Goal: Task Accomplishment & Management: Manage account settings

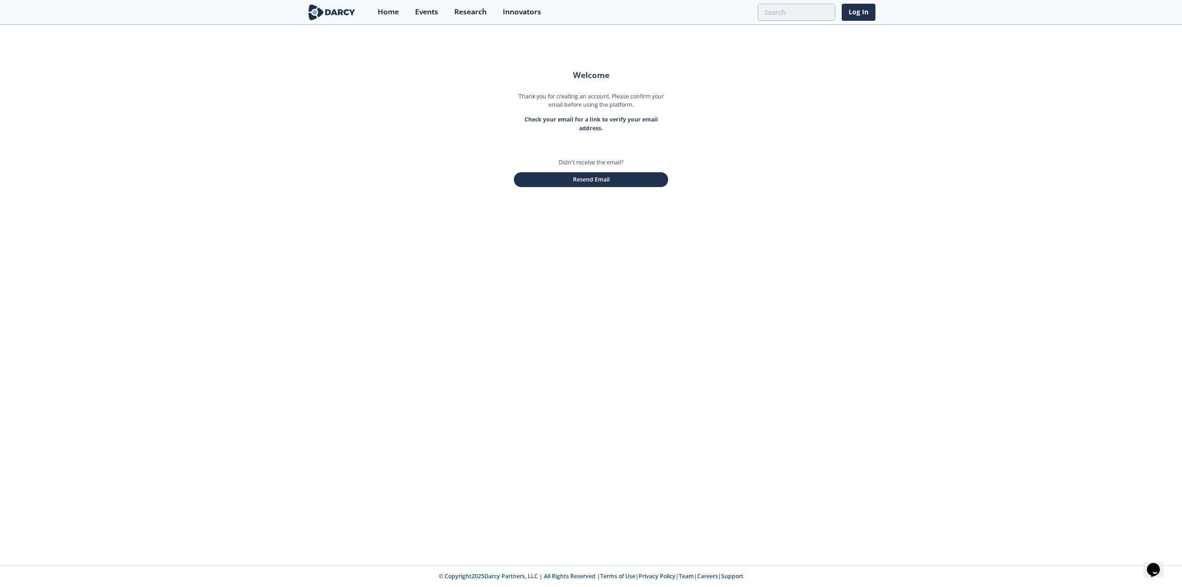
click at [335, 10] on img at bounding box center [332, 12] width 50 height 16
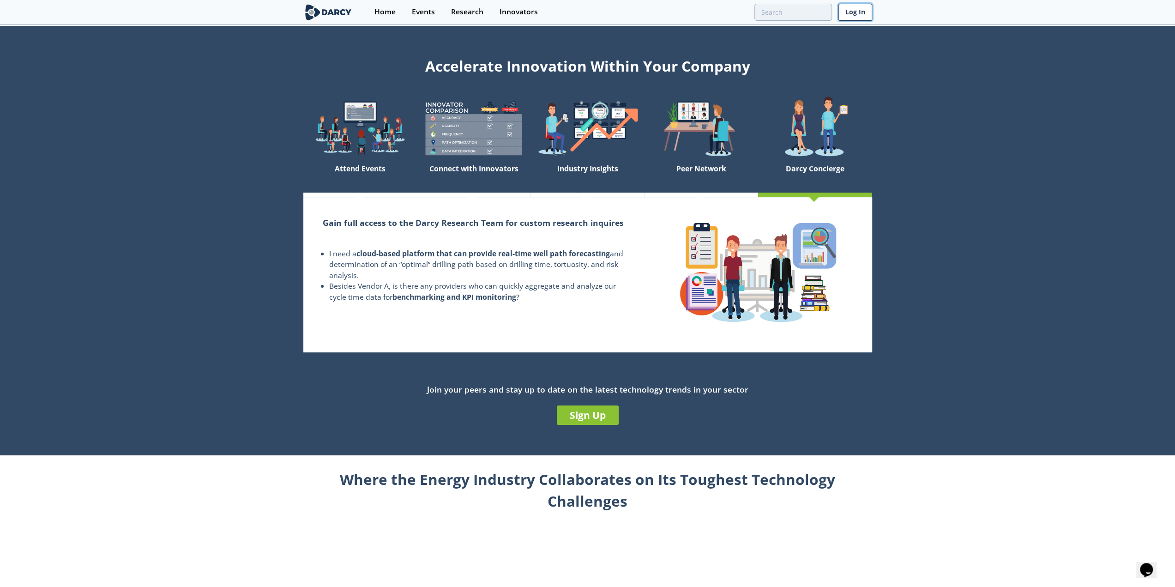
click at [864, 13] on link "Log In" at bounding box center [855, 12] width 34 height 17
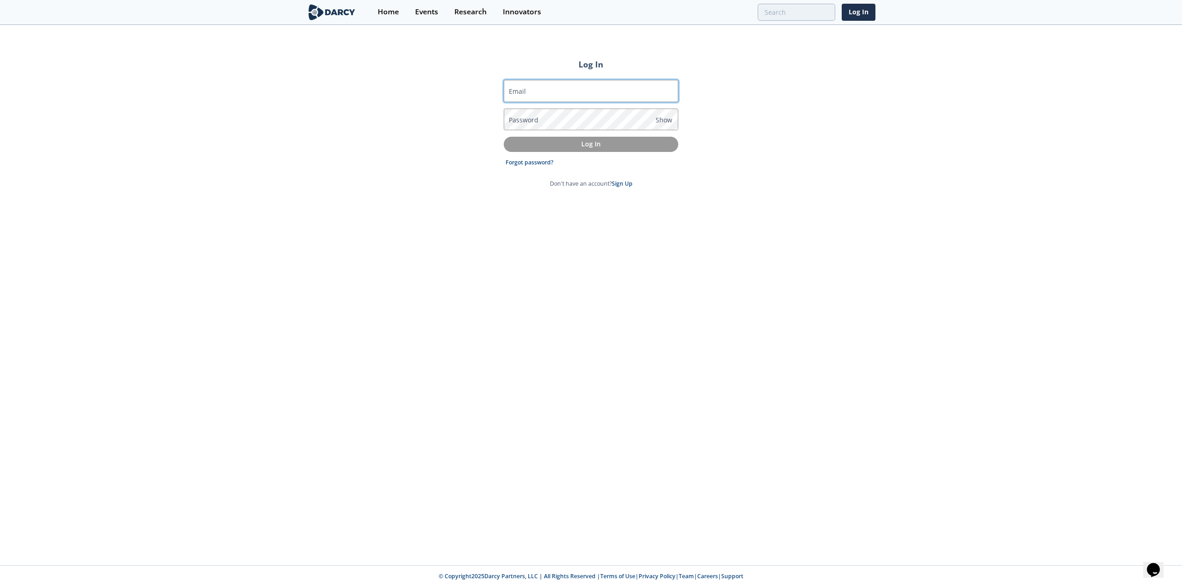
click at [581, 85] on input "Email" at bounding box center [591, 91] width 174 height 22
type input "[PERSON_NAME][EMAIL_ADDRESS][DOMAIN_NAME]"
click at [601, 140] on p "Log In" at bounding box center [591, 144] width 162 height 10
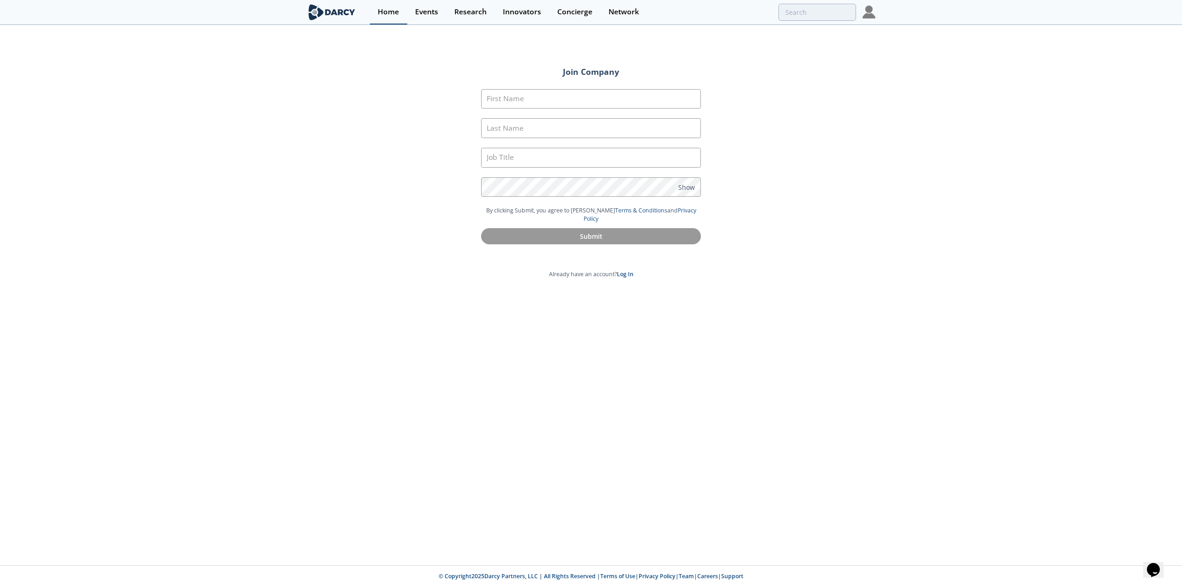
click at [385, 12] on div "Home" at bounding box center [388, 11] width 21 height 7
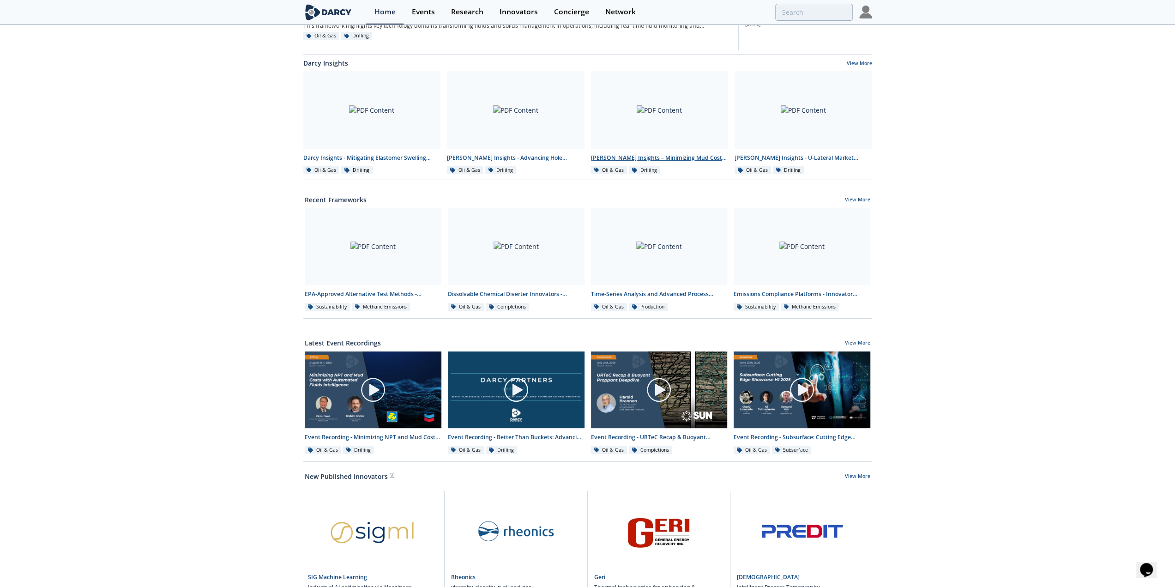
scroll to position [257, 0]
